Goal: Book appointment/travel/reservation

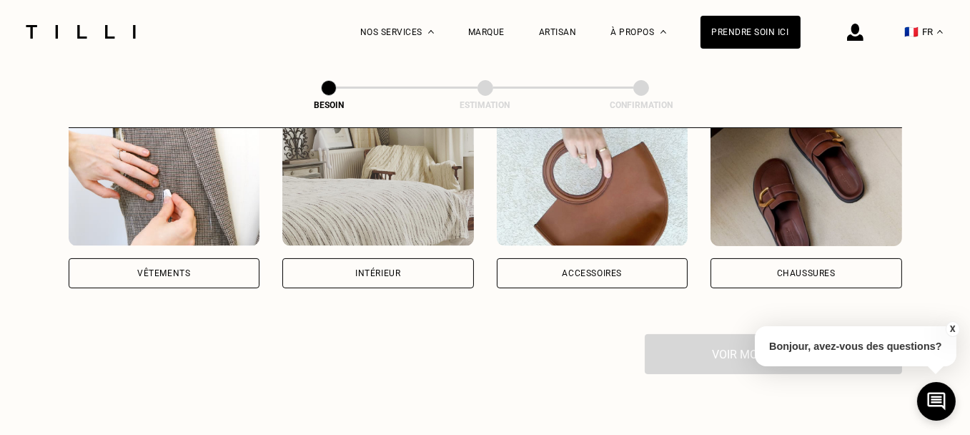
scroll to position [286, 0]
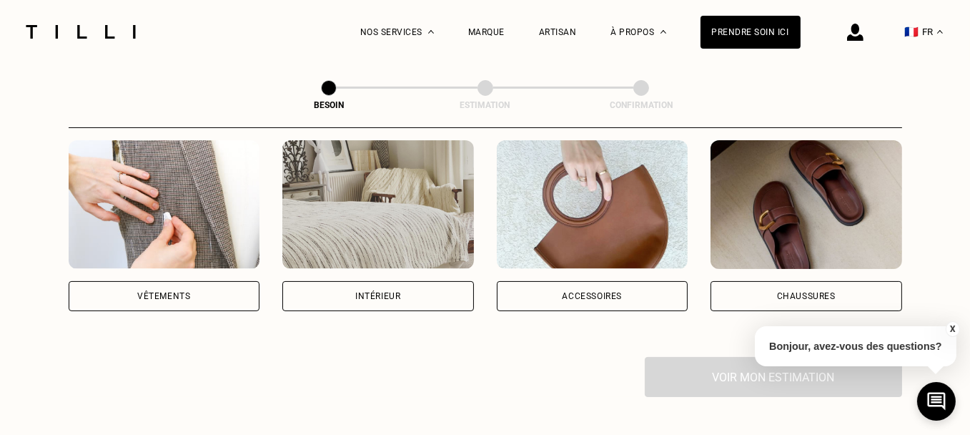
click at [127, 281] on div "Vêtements" at bounding box center [165, 296] width 192 height 30
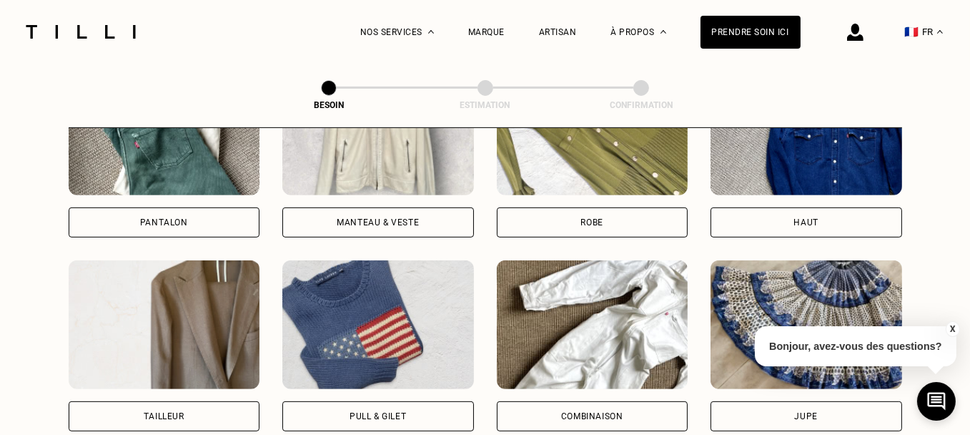
scroll to position [819, 0]
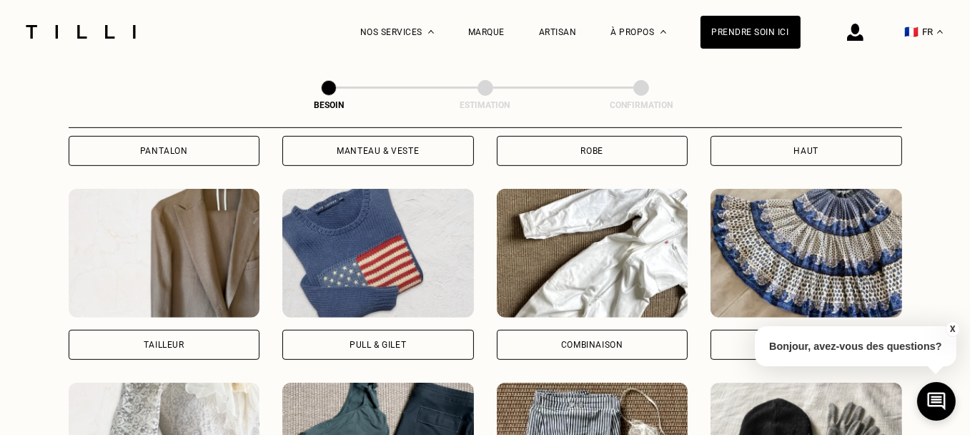
click at [148, 340] on div "Tailleur" at bounding box center [164, 344] width 41 height 9
select select "FR"
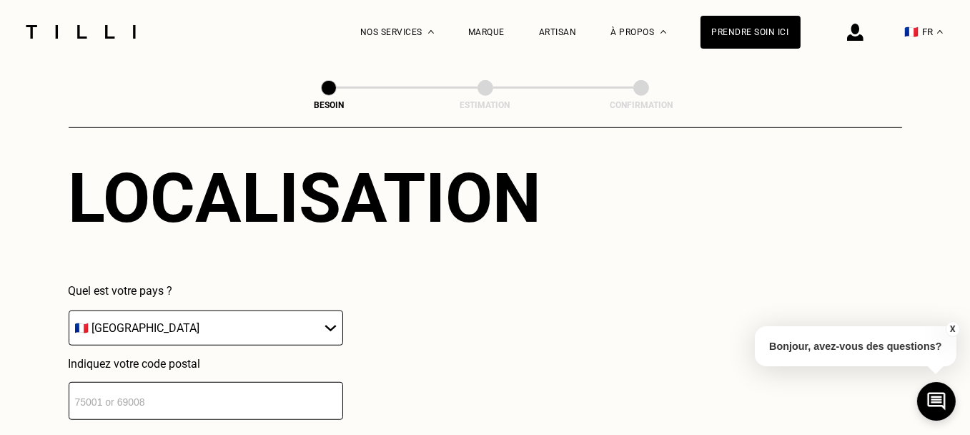
scroll to position [1369, 0]
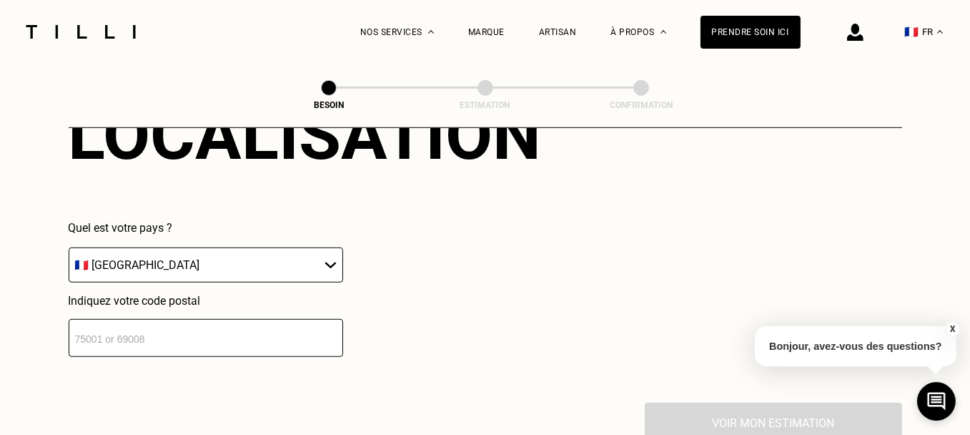
click at [80, 324] on input "number" at bounding box center [206, 338] width 274 height 38
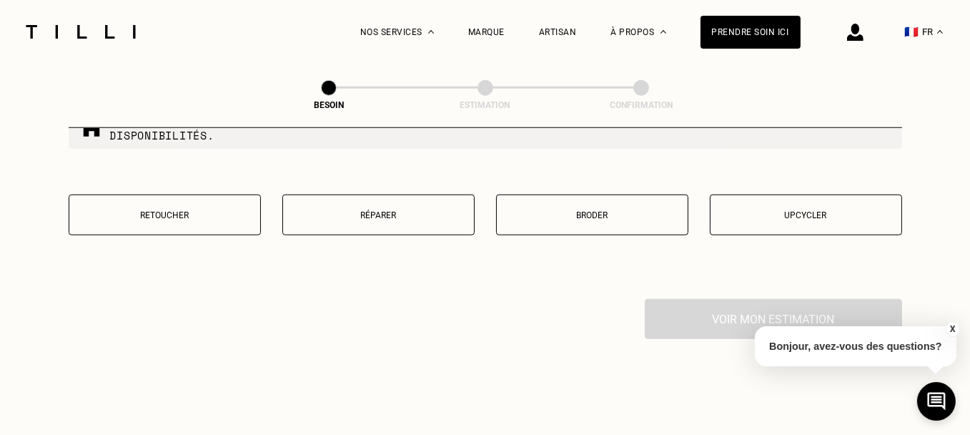
scroll to position [1813, 0]
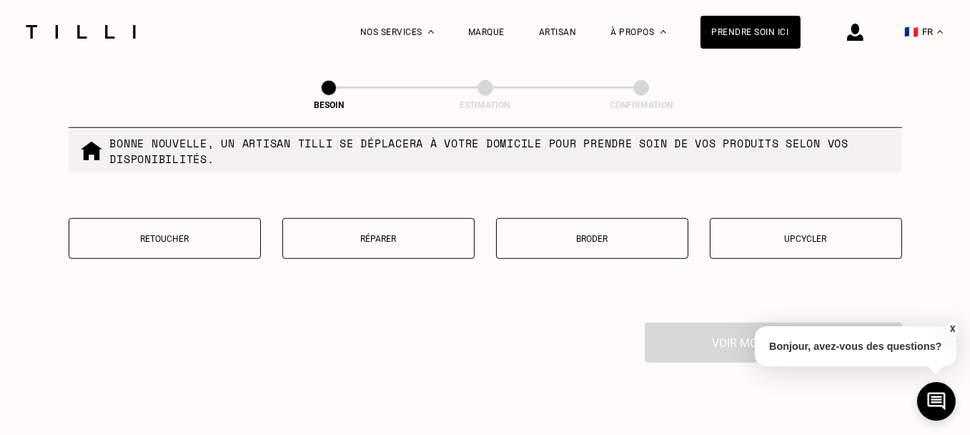
type input "13013"
click at [385, 241] on button "Réparer" at bounding box center [378, 238] width 192 height 41
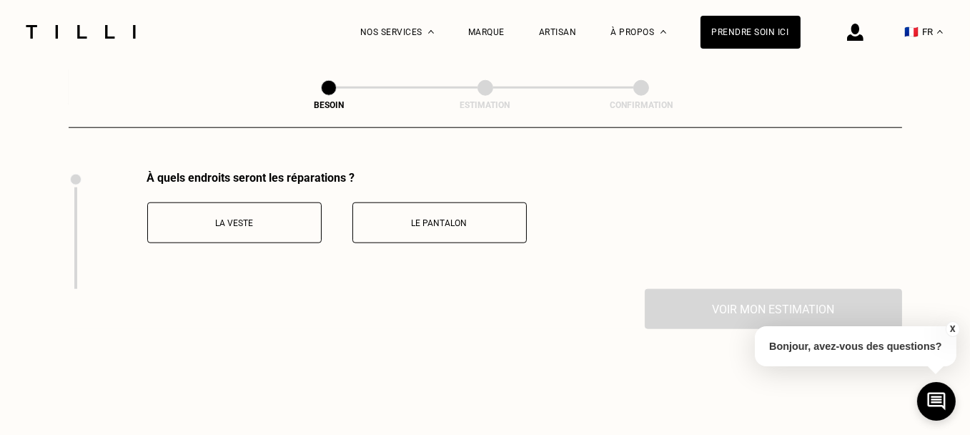
scroll to position [1967, 0]
click at [247, 216] on p "La veste" at bounding box center [234, 221] width 159 height 10
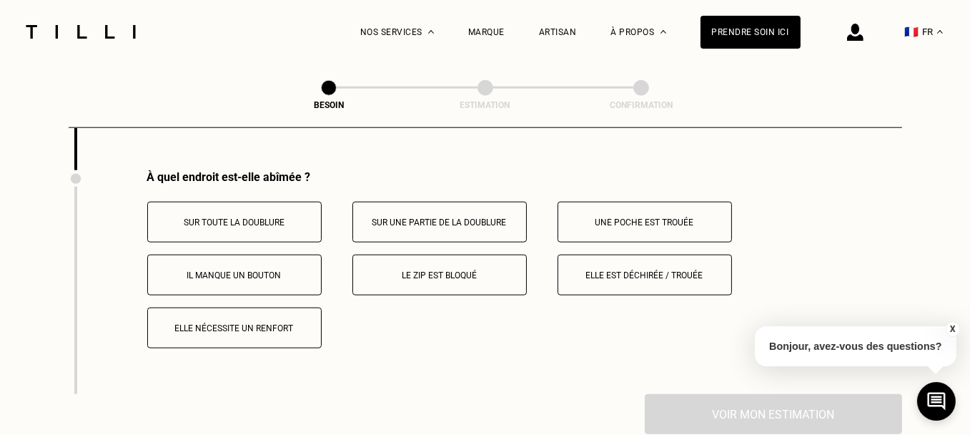
scroll to position [2085, 0]
click at [469, 220] on button "Sur une partie de la doublure" at bounding box center [439, 220] width 174 height 41
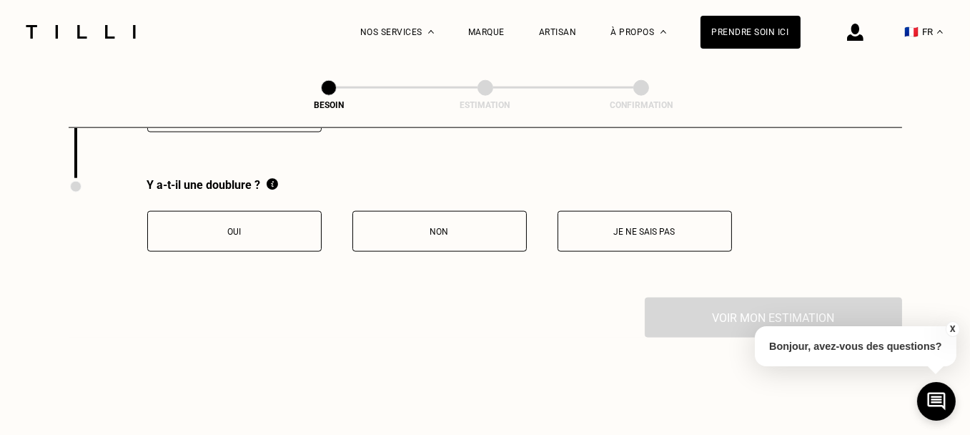
scroll to position [2299, 0]
click at [231, 227] on p "Oui" at bounding box center [234, 232] width 159 height 10
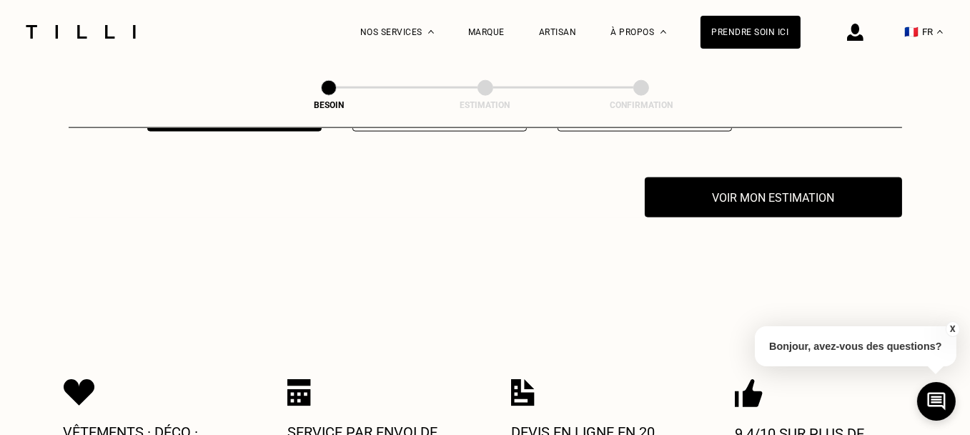
scroll to position [2442, 0]
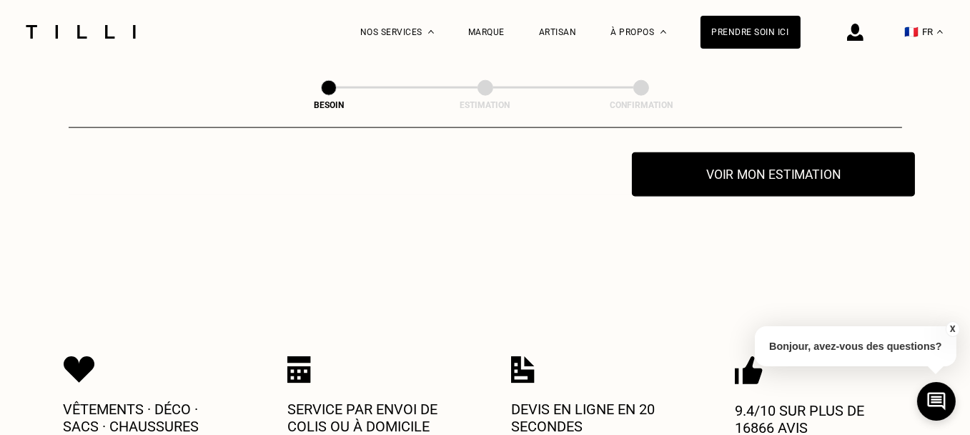
click at [758, 174] on button "Voir mon estimation" at bounding box center [773, 174] width 283 height 44
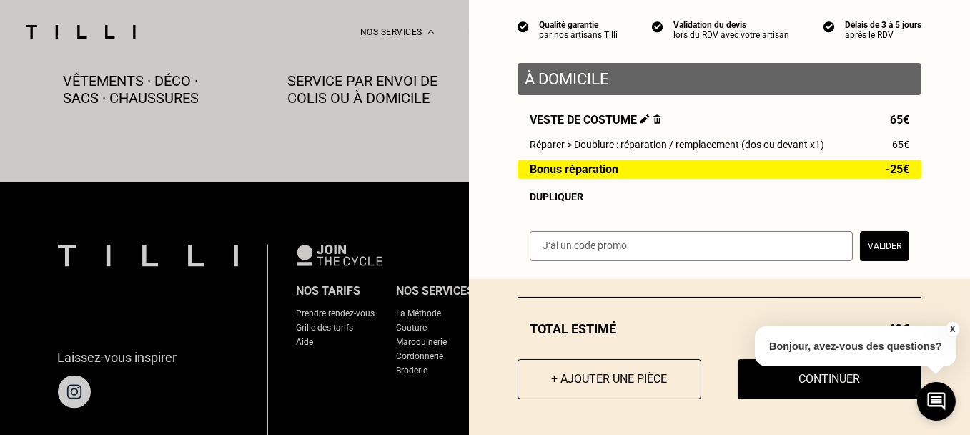
scroll to position [2800, 0]
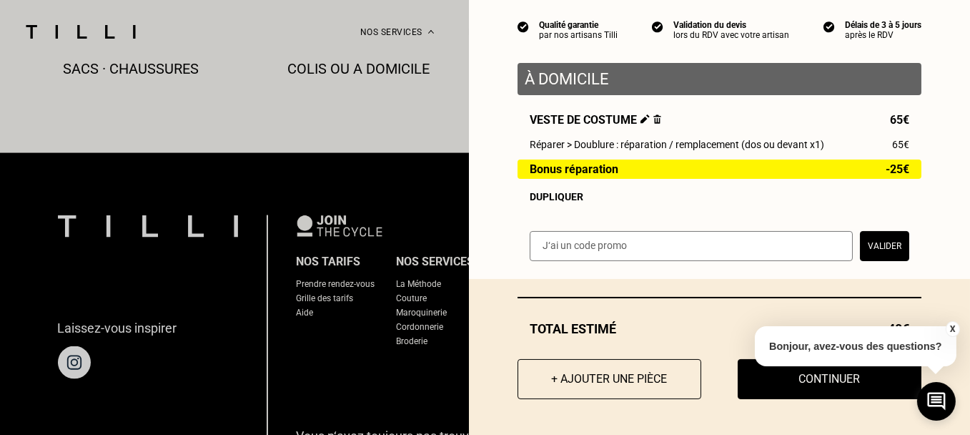
click at [826, 386] on button "Continuer" at bounding box center [830, 379] width 184 height 40
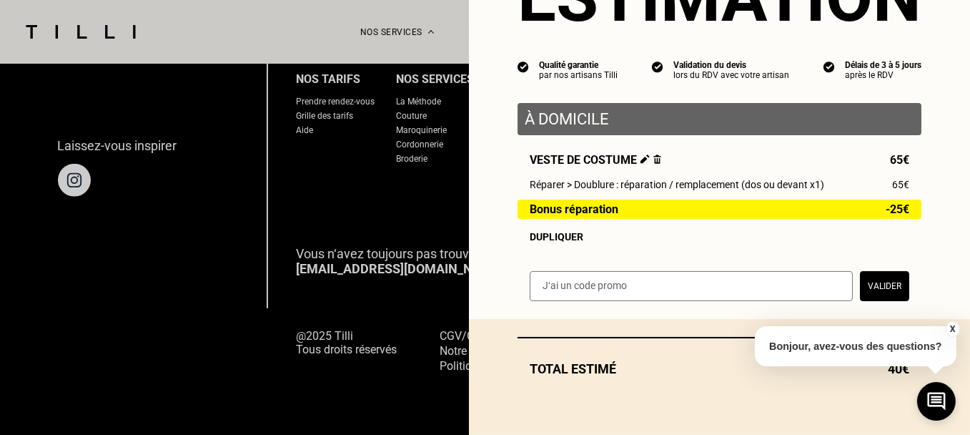
scroll to position [93, 0]
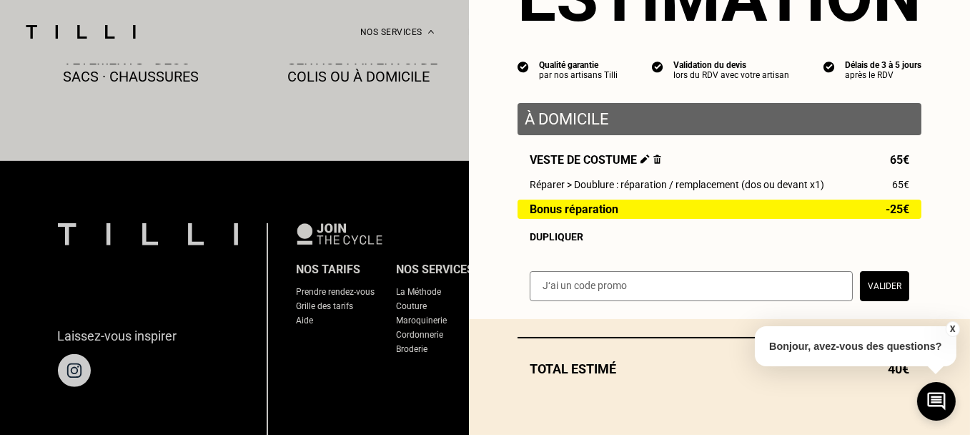
select select "FR"
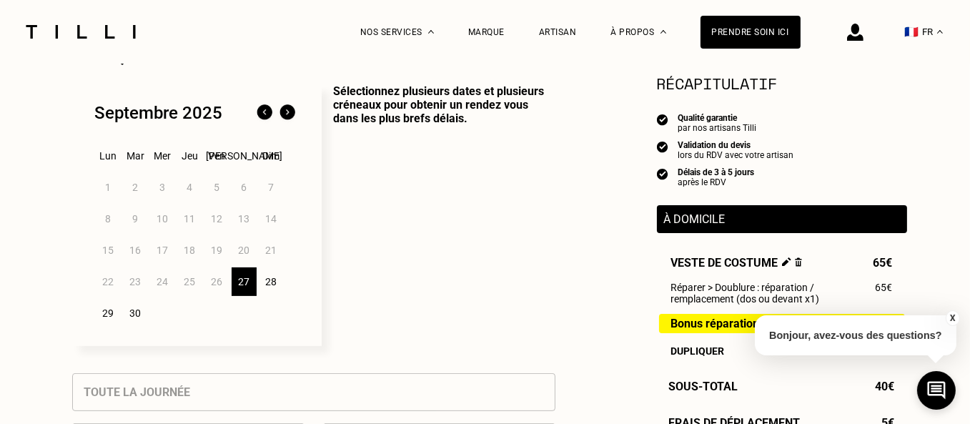
scroll to position [359, 0]
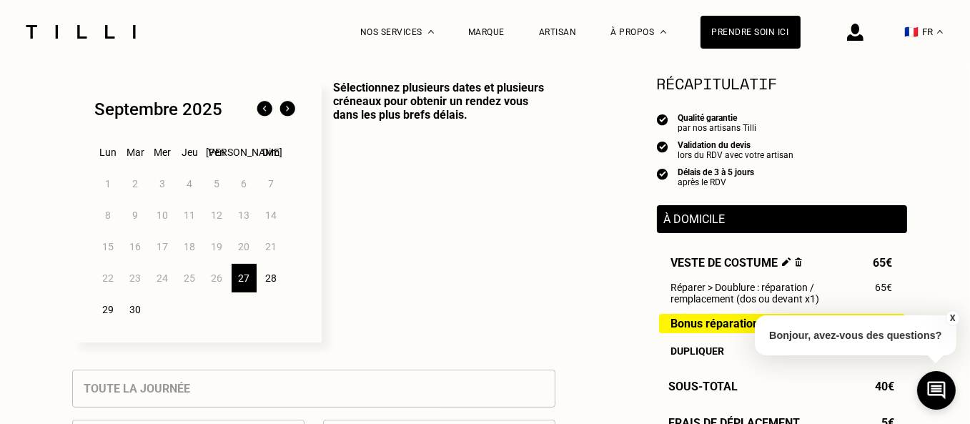
click at [107, 312] on div "29" at bounding box center [108, 309] width 25 height 29
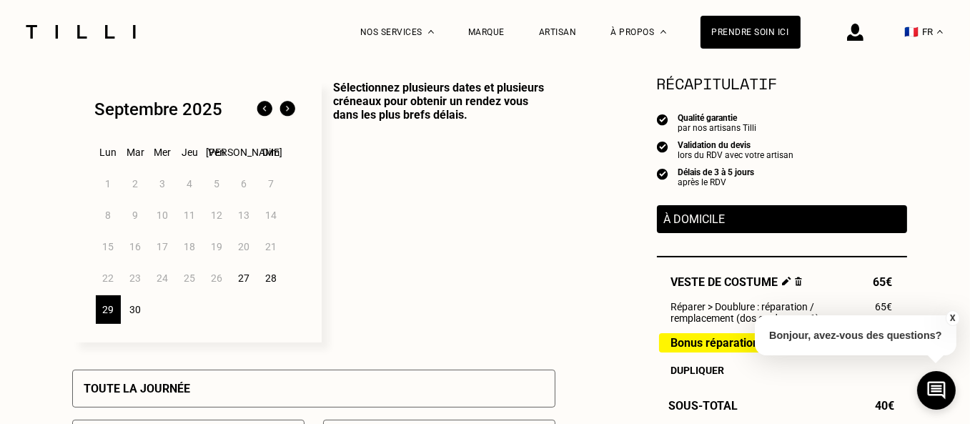
click at [131, 310] on div "30" at bounding box center [135, 309] width 25 height 29
click at [105, 315] on div "29" at bounding box center [108, 309] width 25 height 29
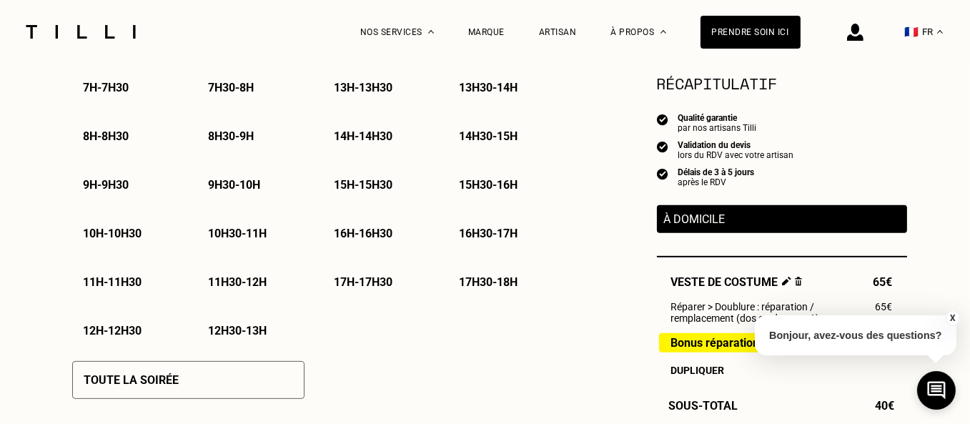
scroll to position [716, 0]
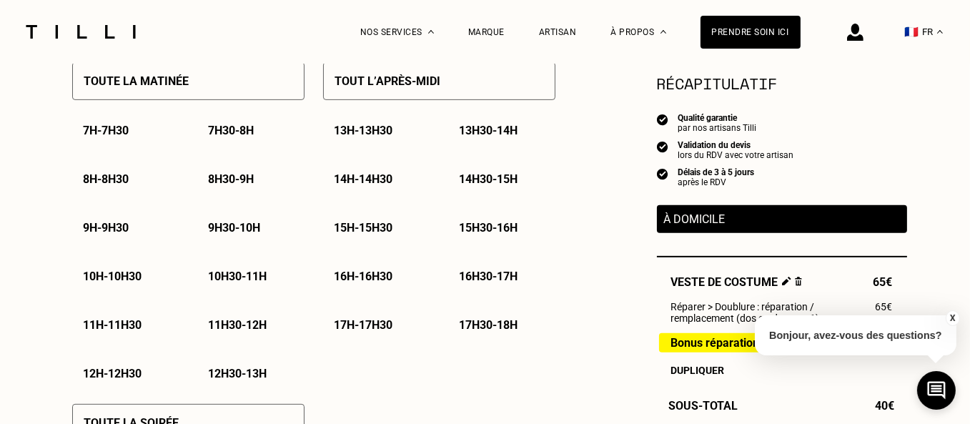
drag, startPoint x: 412, startPoint y: 81, endPoint x: 418, endPoint y: 90, distance: 10.3
click at [412, 83] on p "Tout l’après-midi" at bounding box center [388, 81] width 106 height 14
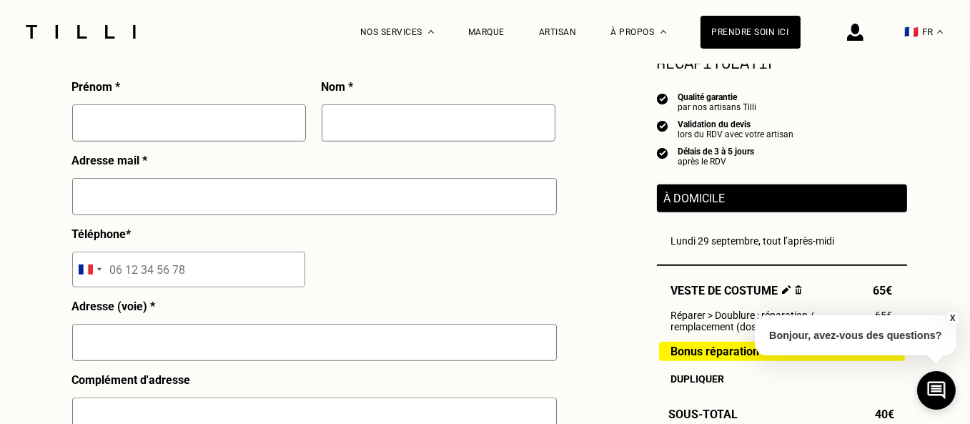
scroll to position [1359, 0]
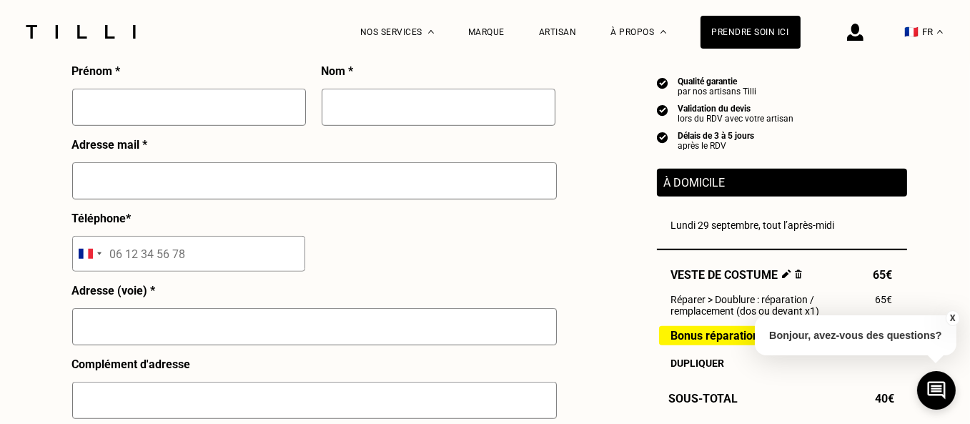
click at [104, 99] on input "text" at bounding box center [189, 107] width 234 height 37
type input "[PERSON_NAME]"
type input "CORTABITARTE"
type input "[EMAIL_ADDRESS][PERSON_NAME][DOMAIN_NAME]"
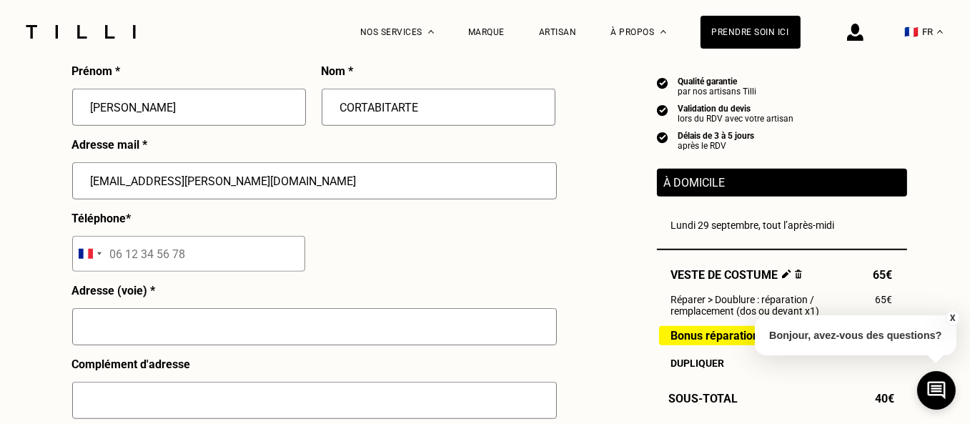
type input "07 76 88 30 55"
type input "[STREET_ADDRESS][PERSON_NAME]"
type input "LES COLONNES [PERSON_NAME] B15"
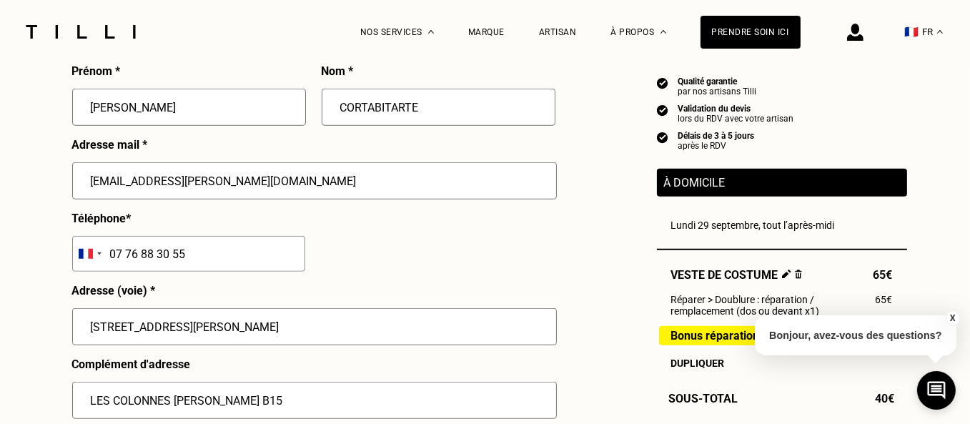
type input "MARSEILLE 13EME"
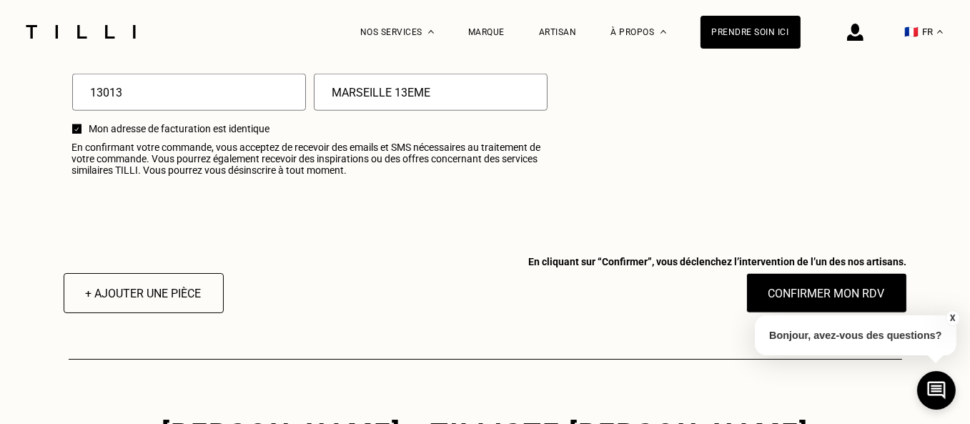
scroll to position [1860, 0]
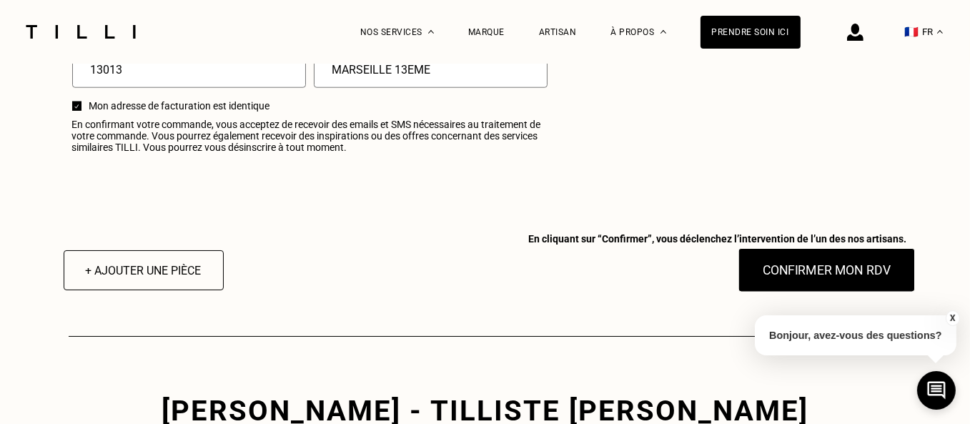
click at [848, 283] on button "Confirmer mon RDV" at bounding box center [826, 270] width 177 height 44
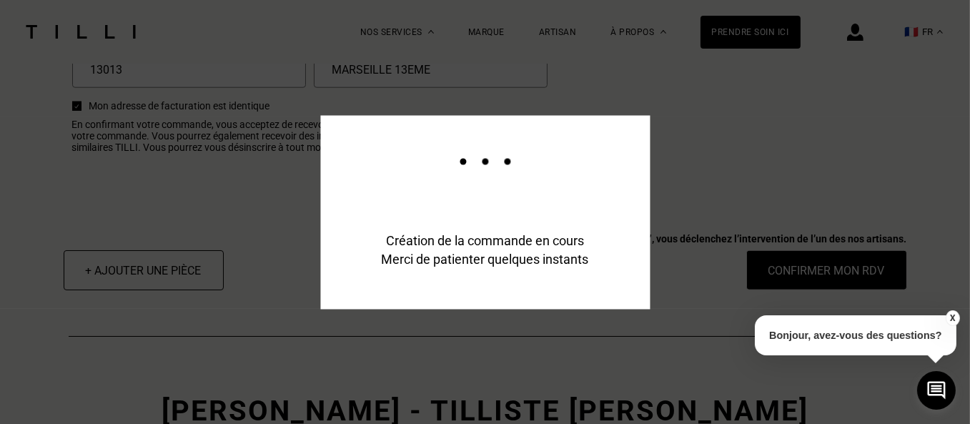
scroll to position [1896, 0]
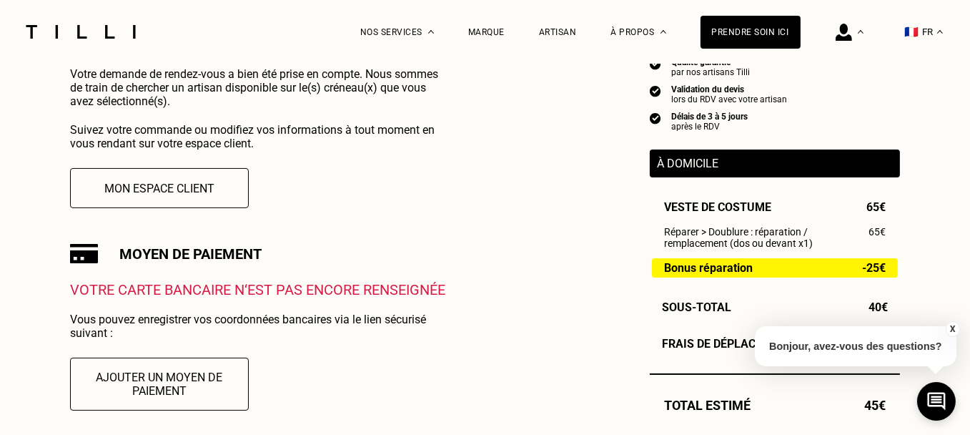
scroll to position [351, 0]
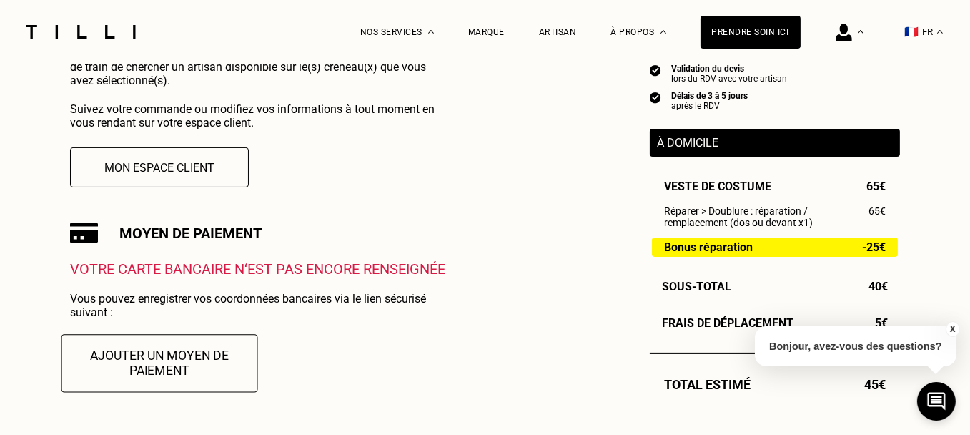
click at [192, 371] on button "Ajouter un moyen de paiement" at bounding box center [159, 363] width 197 height 58
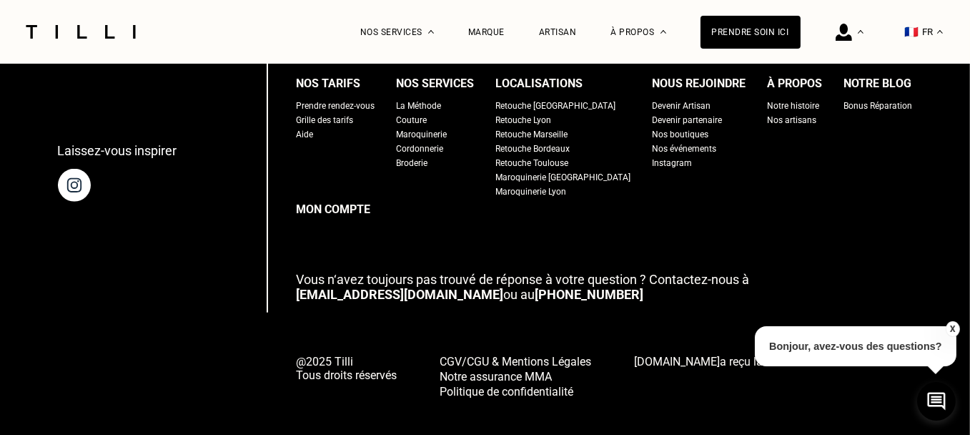
scroll to position [1625, 0]
